Goal: Transaction & Acquisition: Subscribe to service/newsletter

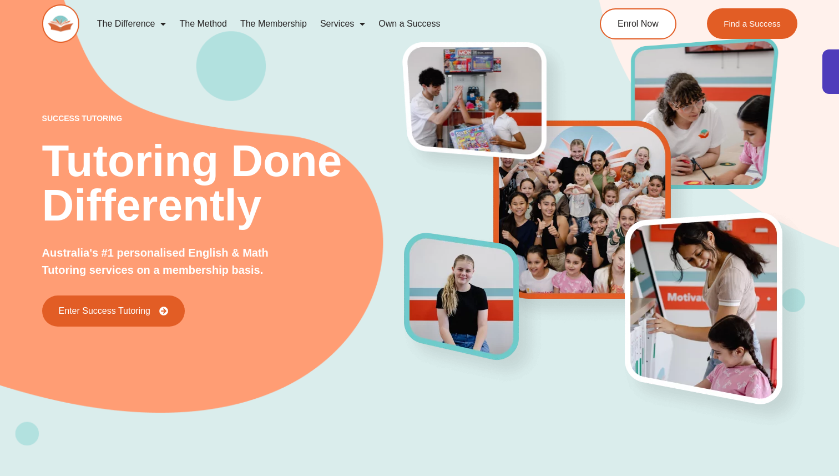
click at [278, 23] on link "The Membership" at bounding box center [274, 24] width 80 height 26
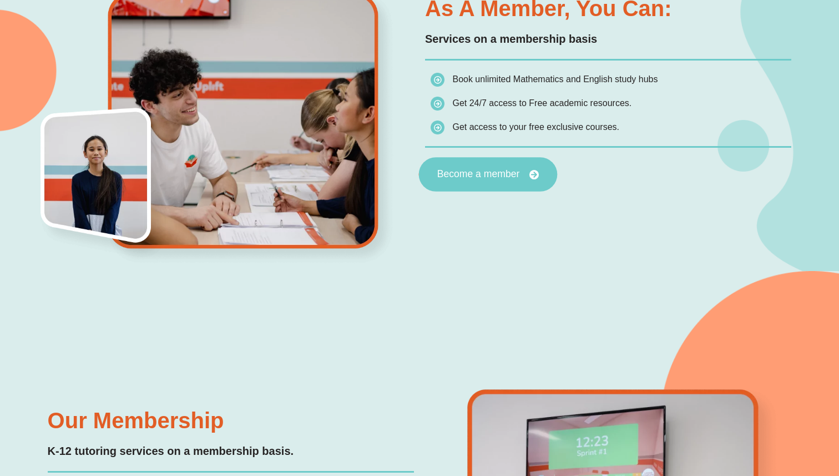
scroll to position [644, 0]
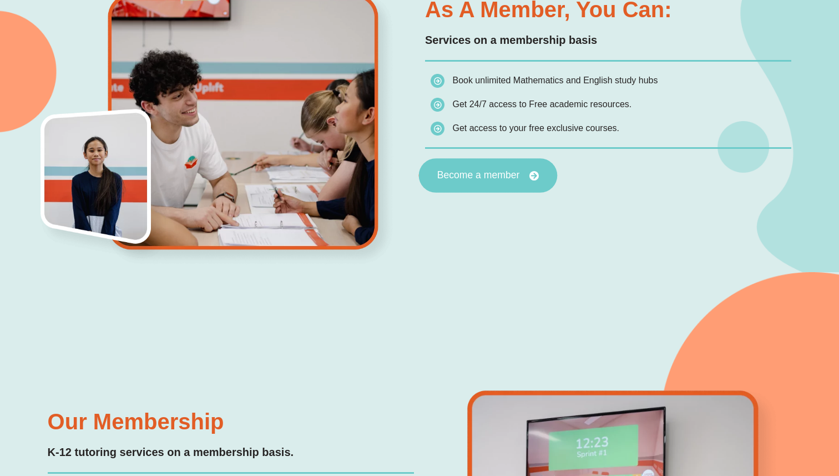
click at [491, 169] on link "Become a member" at bounding box center [488, 175] width 139 height 34
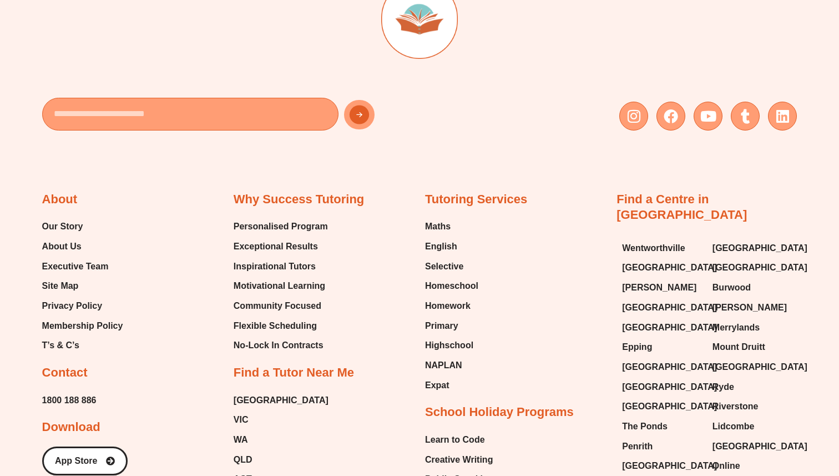
scroll to position [3822, 0]
